Goal: Transaction & Acquisition: Purchase product/service

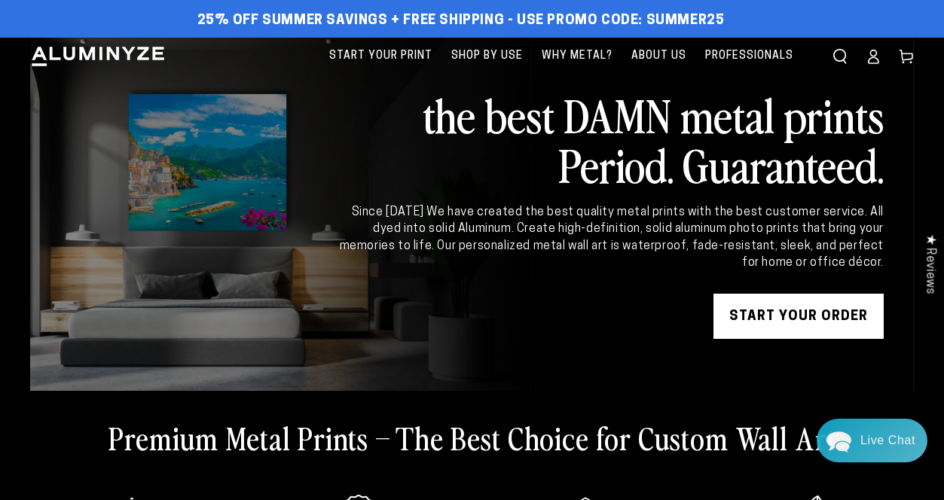
click at [876, 56] on icon at bounding box center [873, 56] width 15 height 15
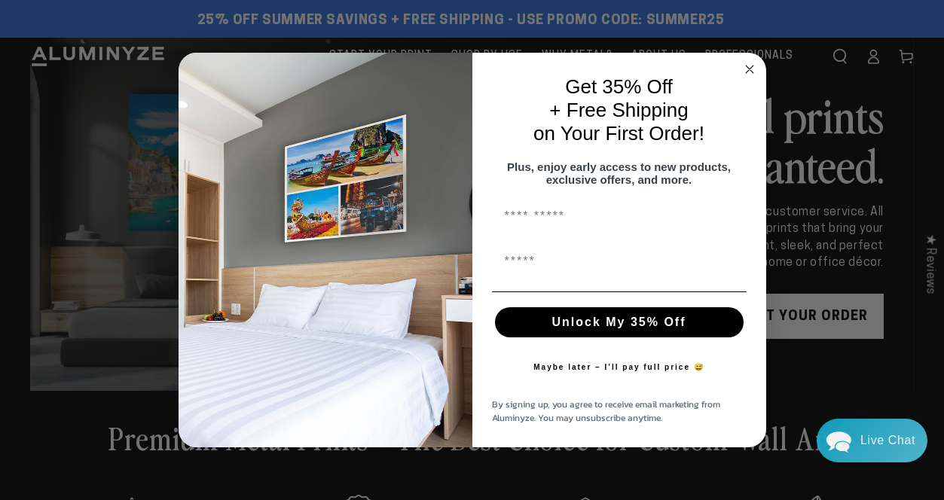
click at [821, 91] on div "Close dialog Get 35% Off + Free Shipping on Your First Order! Plus, enjoy early…" at bounding box center [472, 250] width 944 height 500
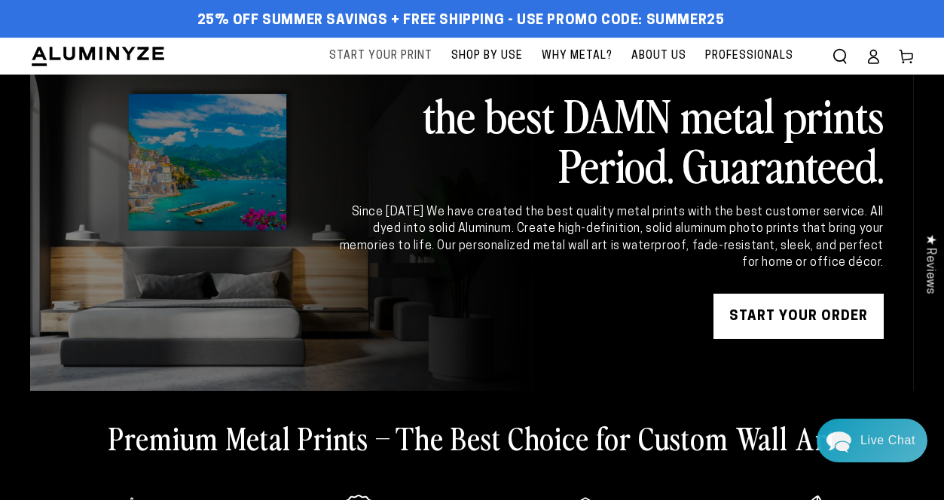
click at [385, 49] on span "Start Your Print" at bounding box center [380, 56] width 103 height 19
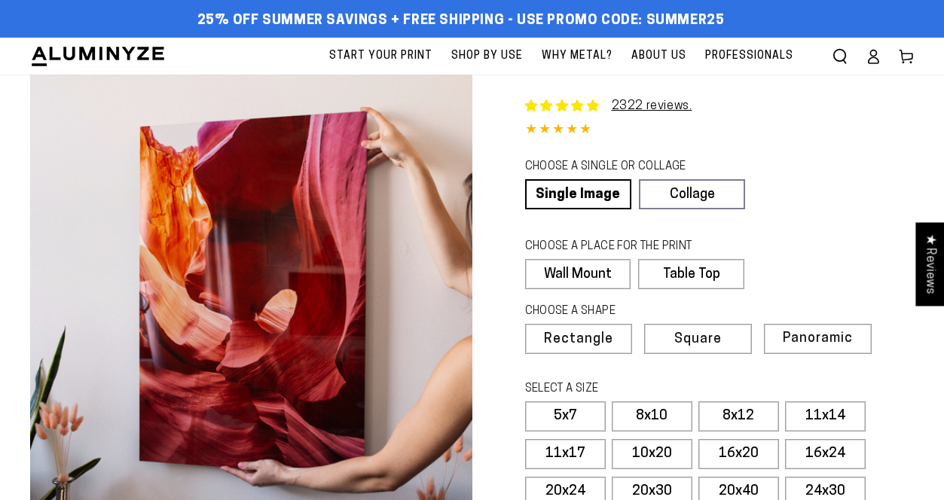
select select "**********"
click at [595, 284] on label "Wall Mount" at bounding box center [578, 274] width 106 height 30
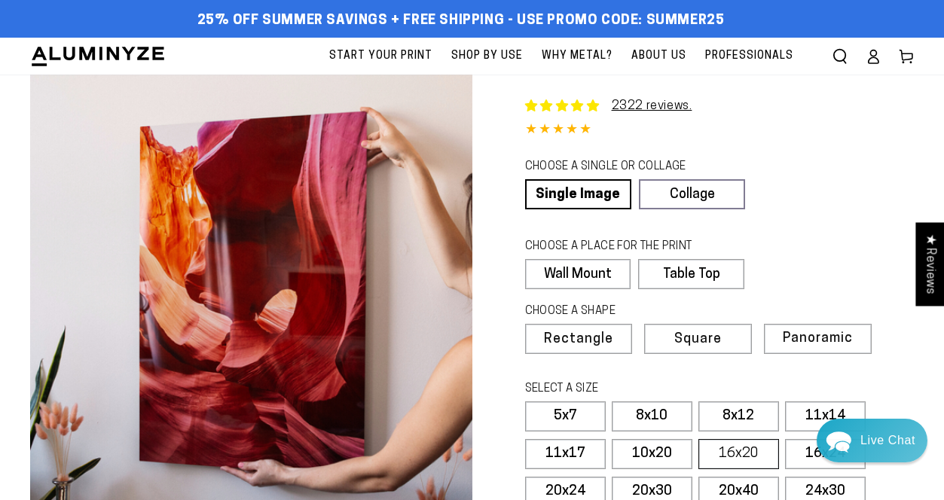
click at [733, 454] on label "16x20" at bounding box center [739, 454] width 81 height 30
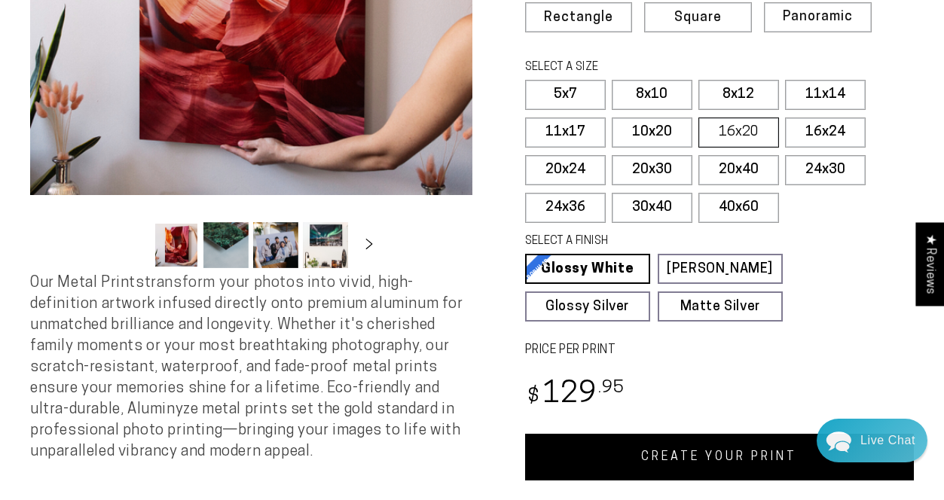
scroll to position [427, 0]
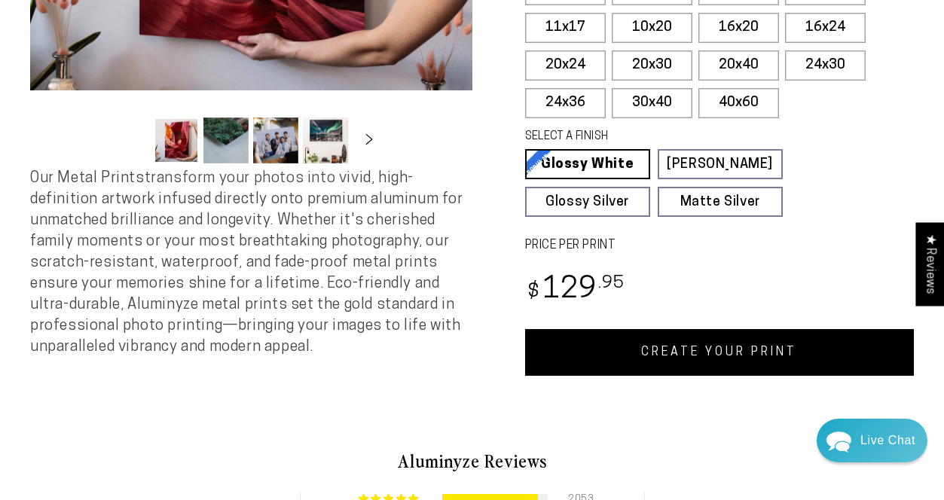
click at [692, 352] on link "CREATE YOUR PRINT" at bounding box center [720, 352] width 390 height 47
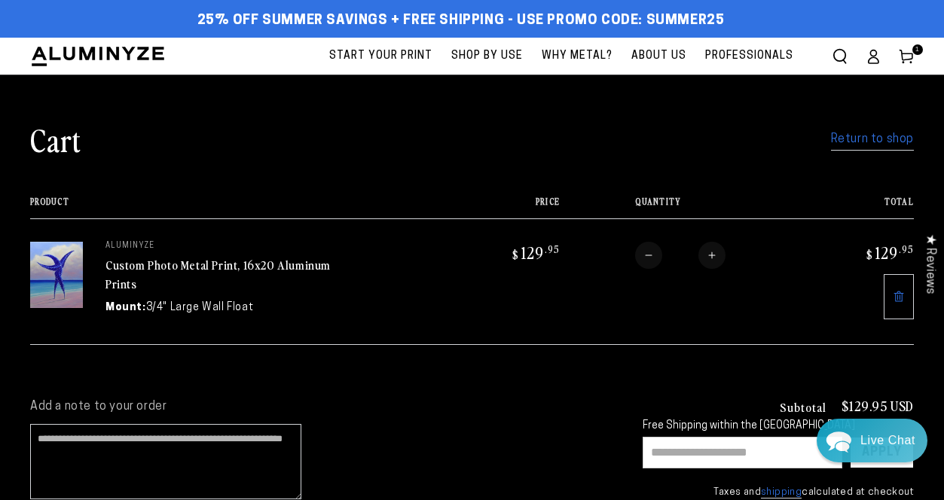
scroll to position [224, 0]
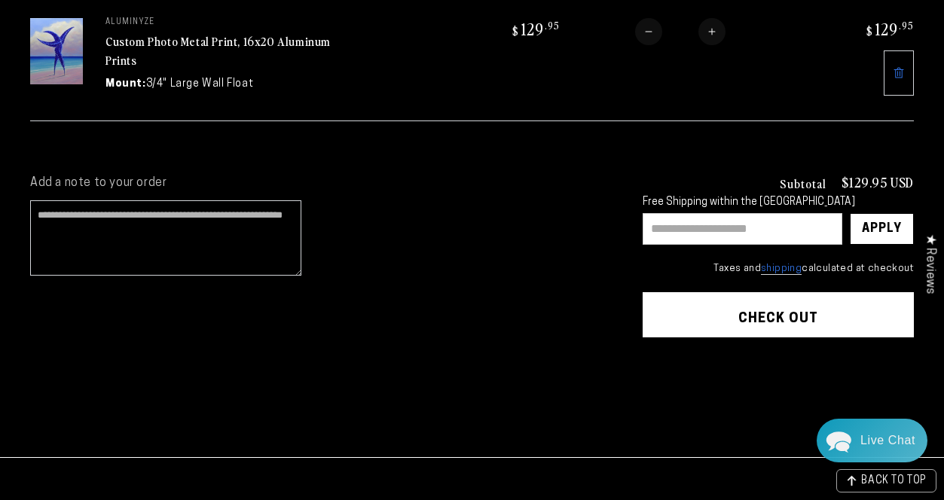
click at [707, 226] on input "text" at bounding box center [743, 229] width 200 height 32
type input "****"
click at [886, 227] on div "Apply" at bounding box center [882, 229] width 40 height 30
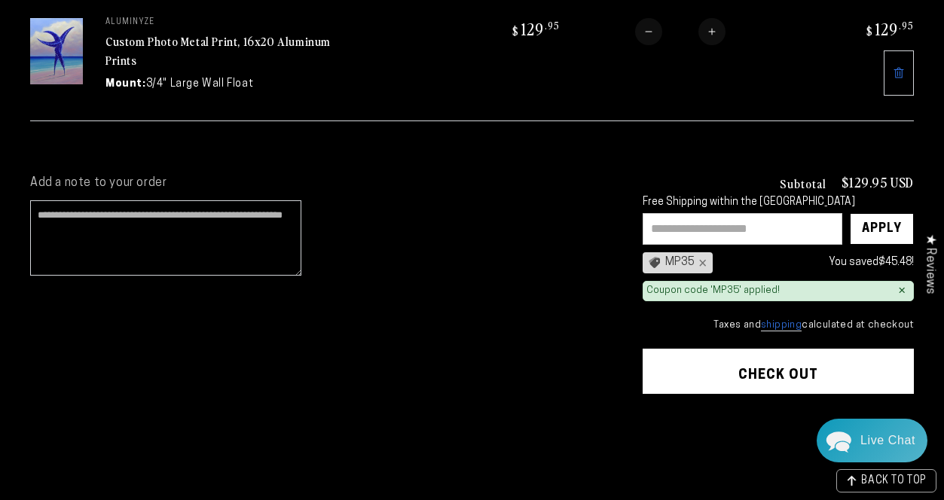
click at [785, 370] on button "Check out" at bounding box center [778, 371] width 271 height 45
